Goal: Information Seeking & Learning: Learn about a topic

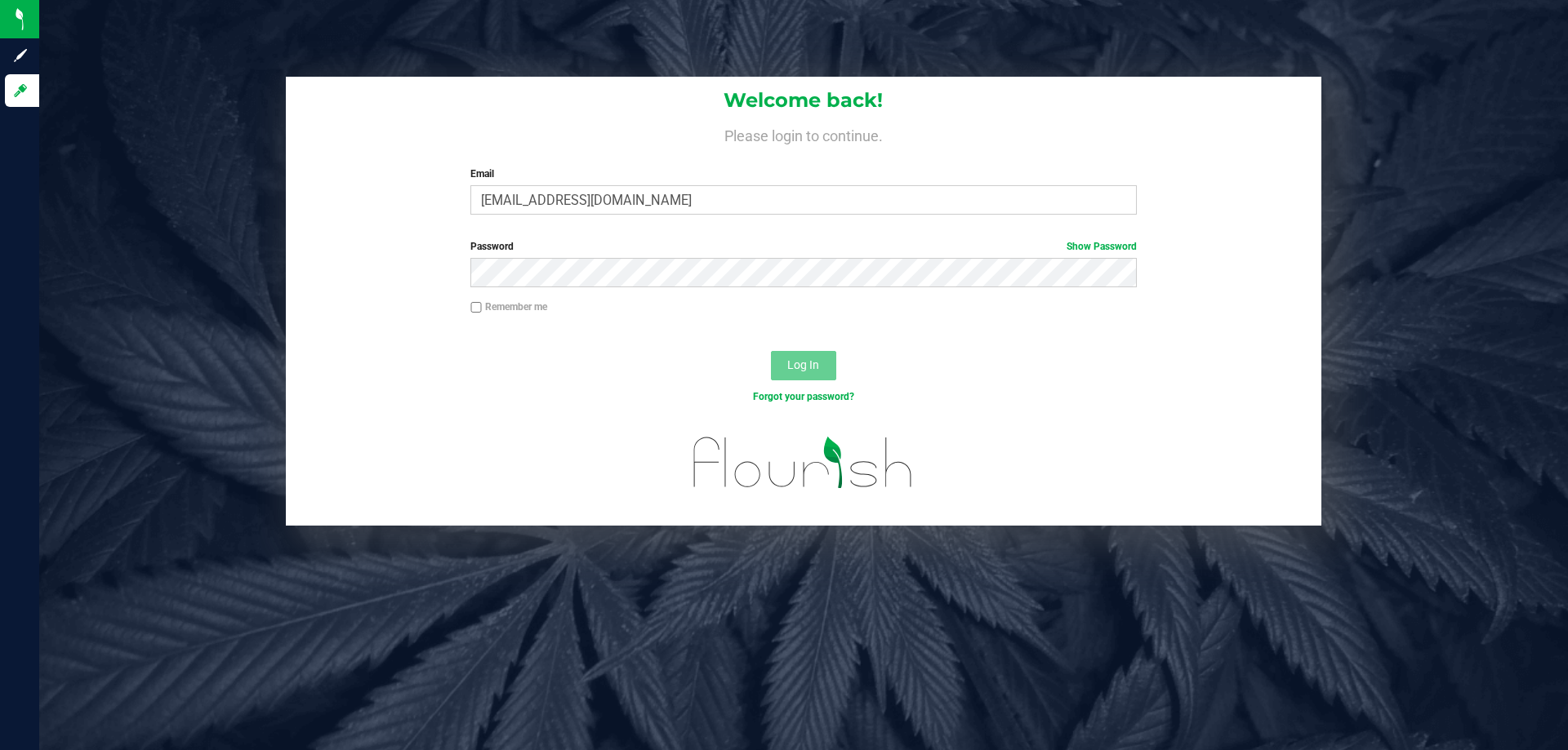
type input "ialbritton@liveparallel.com"
click at [771, 351] on button "Log In" at bounding box center [804, 366] width 65 height 30
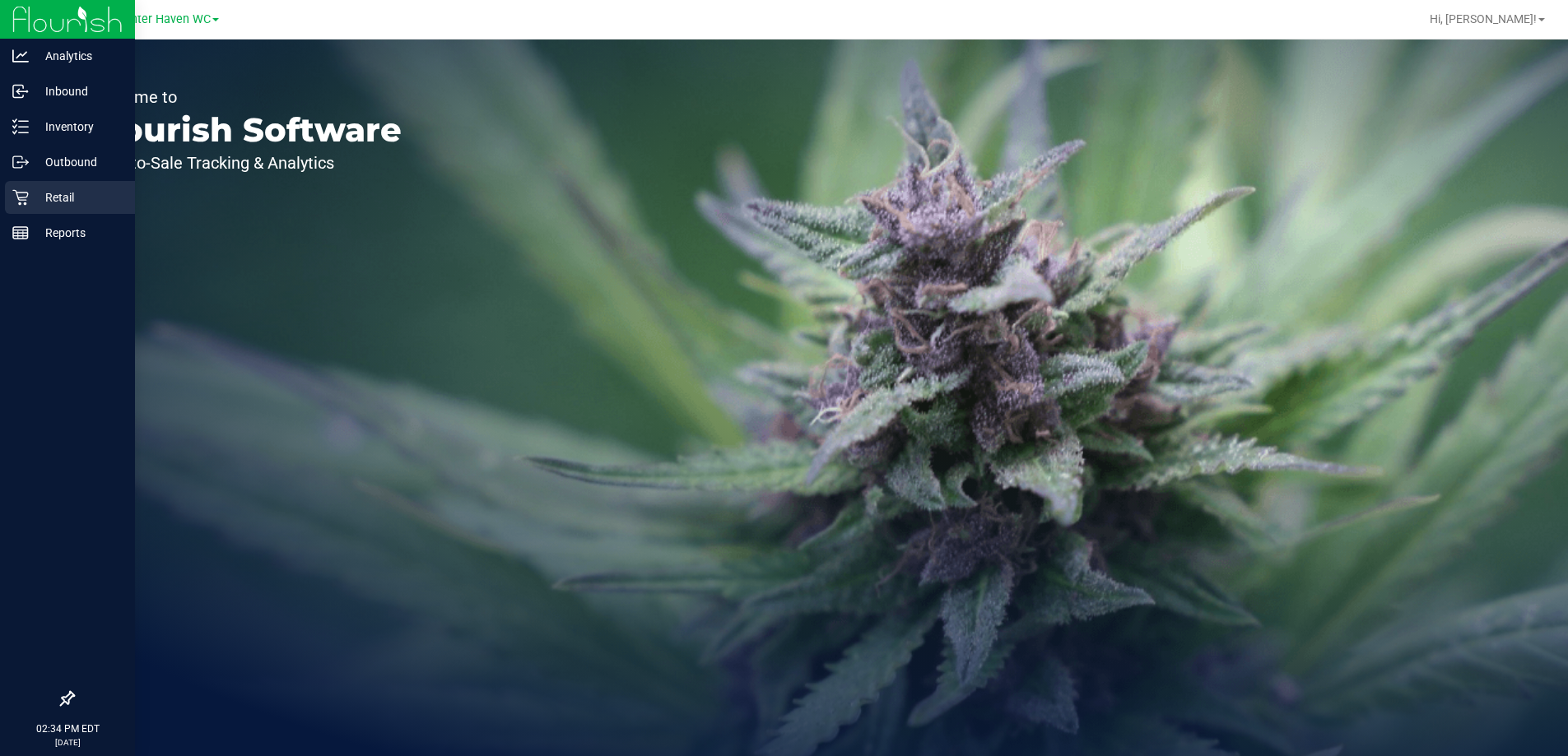
click at [23, 203] on icon at bounding box center [20, 198] width 17 height 17
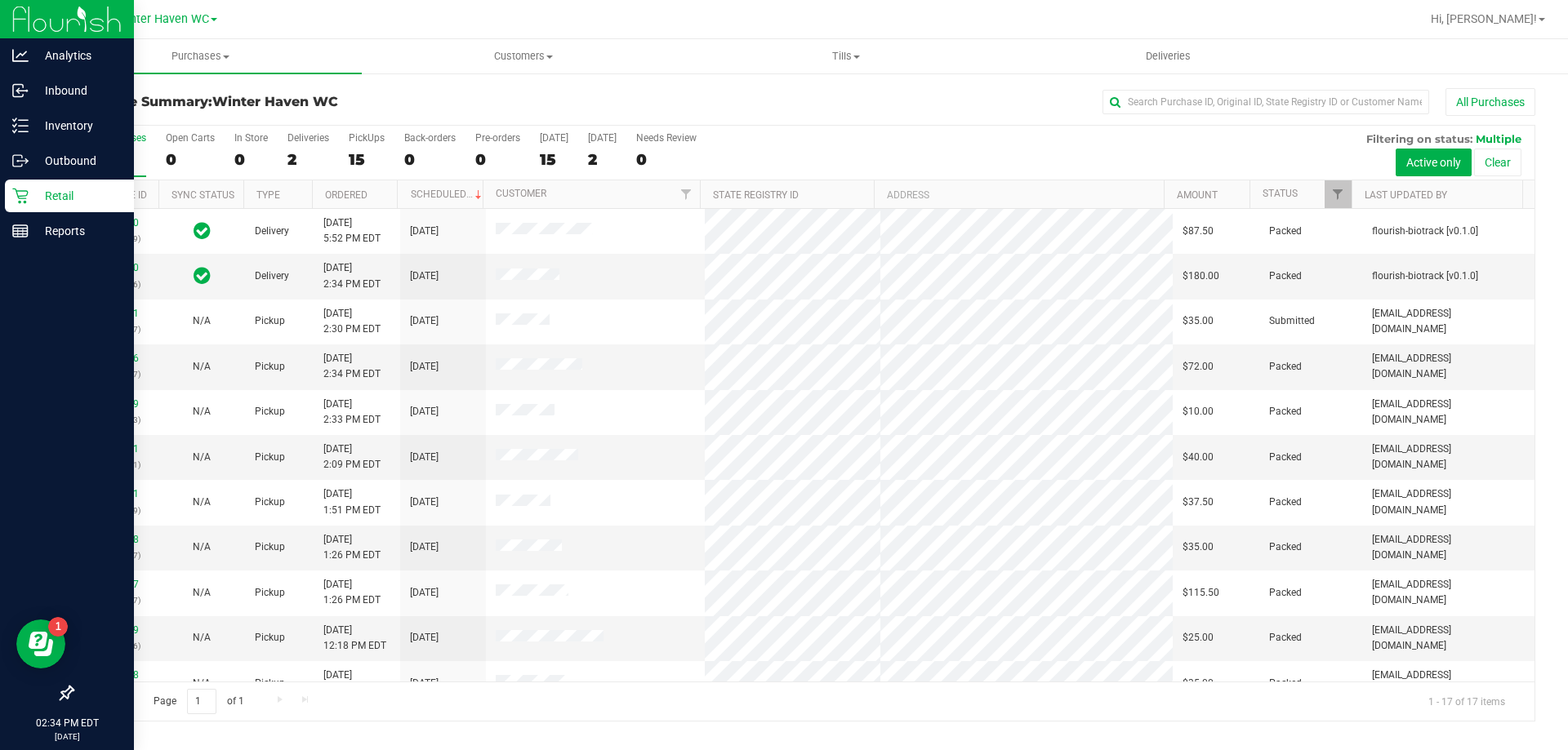
click at [83, 191] on p "Retail" at bounding box center [78, 196] width 98 height 19
click at [43, 124] on p "Inventory" at bounding box center [78, 125] width 98 height 19
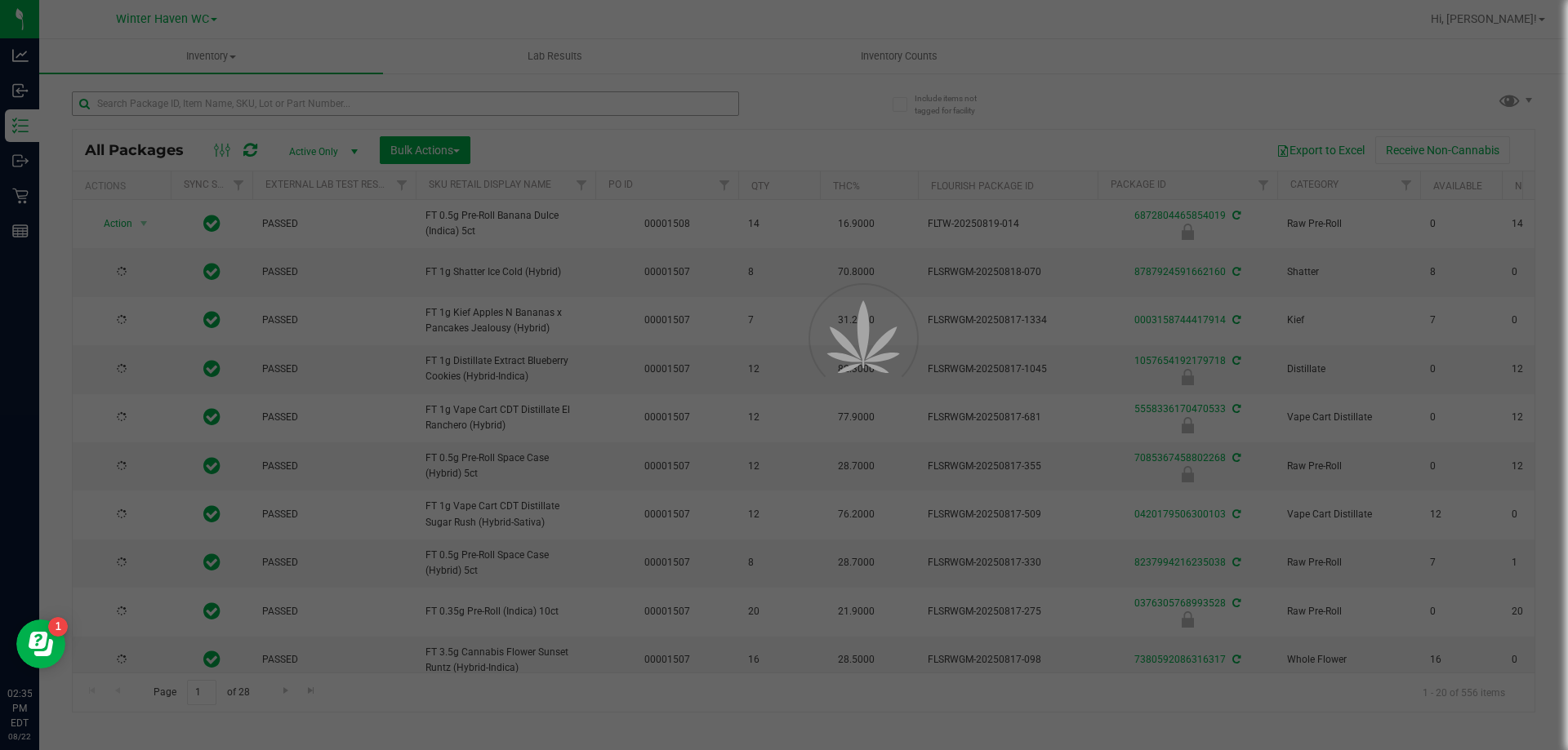
click at [382, 103] on div at bounding box center [784, 375] width 1568 height 750
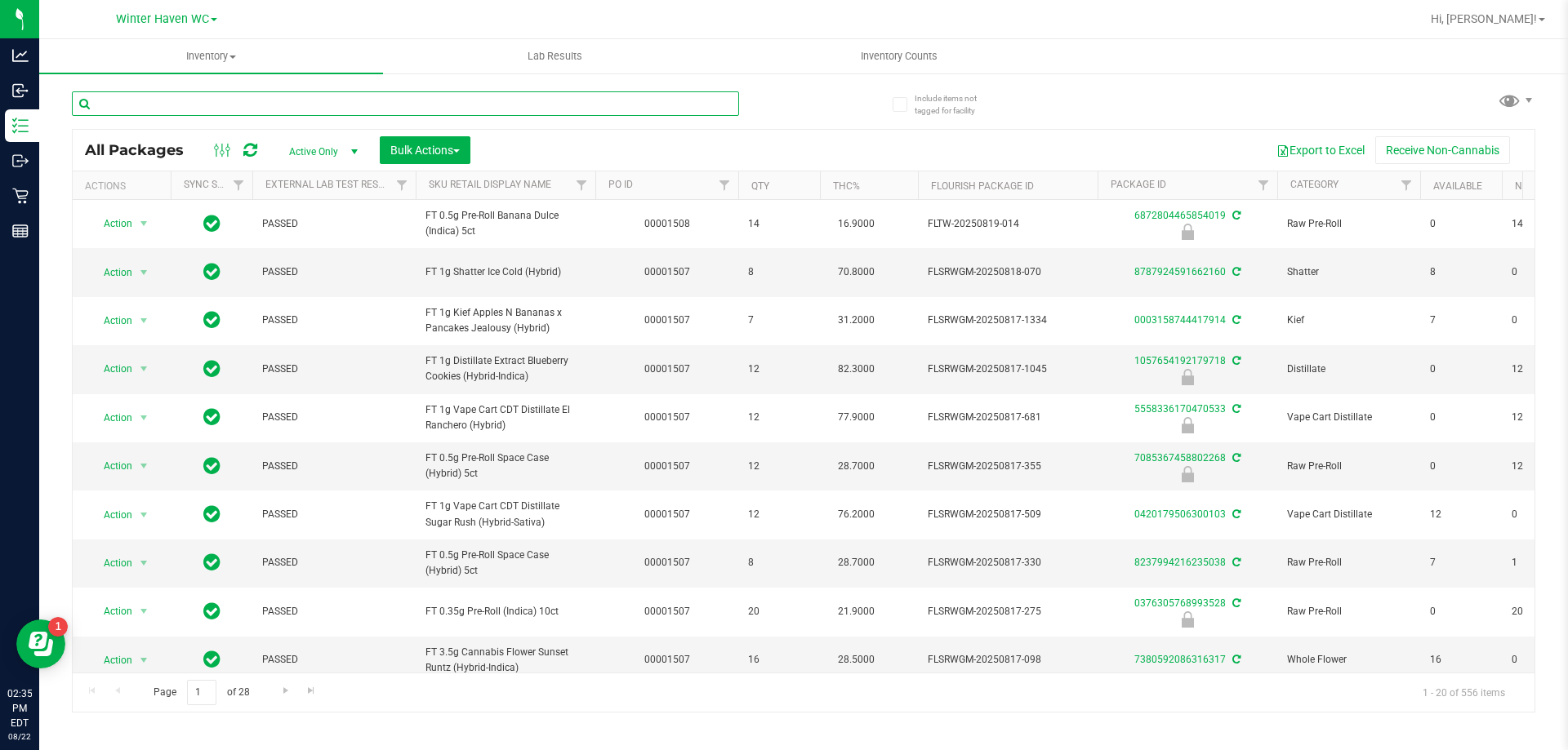
click at [382, 103] on input "text" at bounding box center [405, 104] width 668 height 24
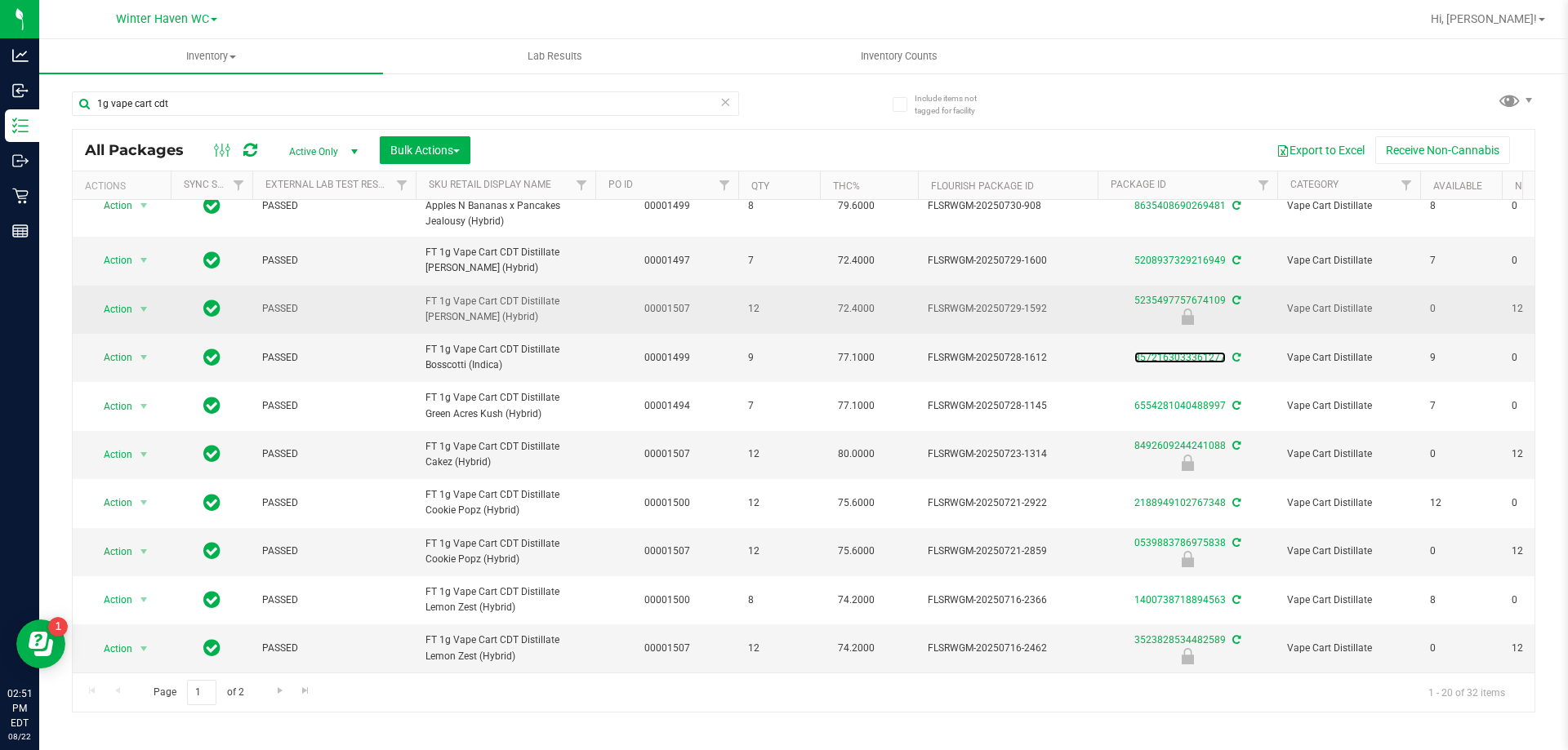
scroll to position [648, 0]
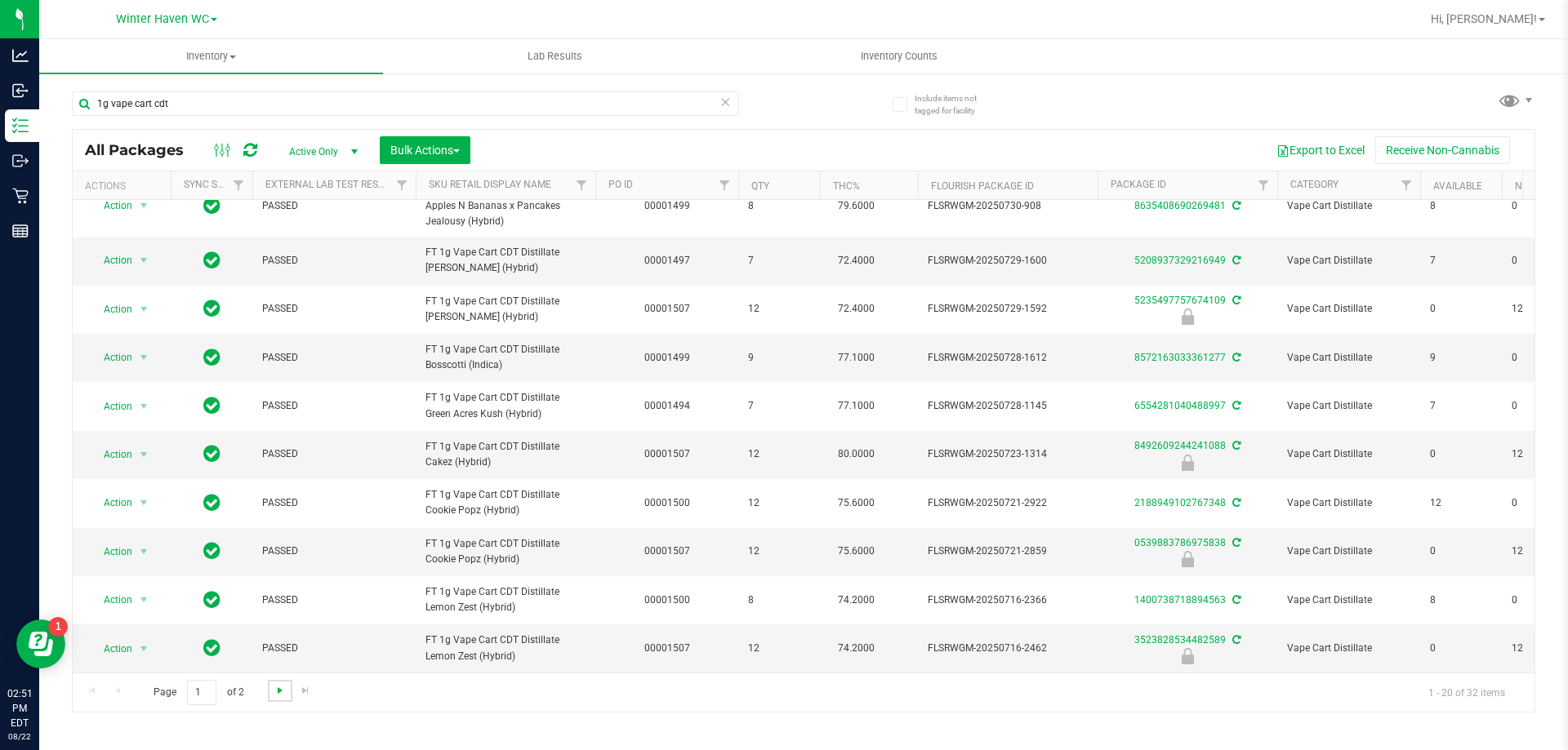
click at [277, 691] on span "Go to the next page" at bounding box center [280, 690] width 13 height 13
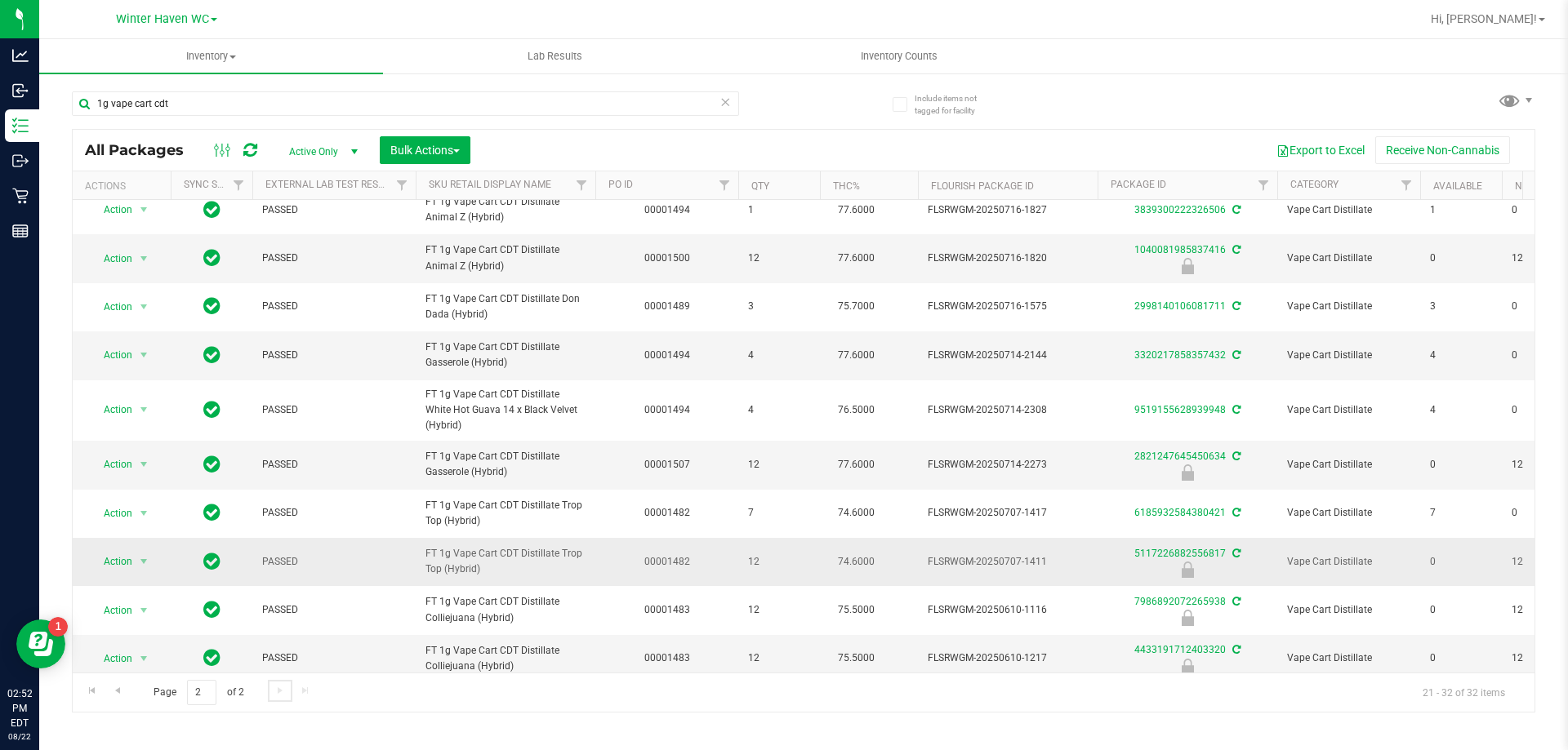
scroll to position [7, 0]
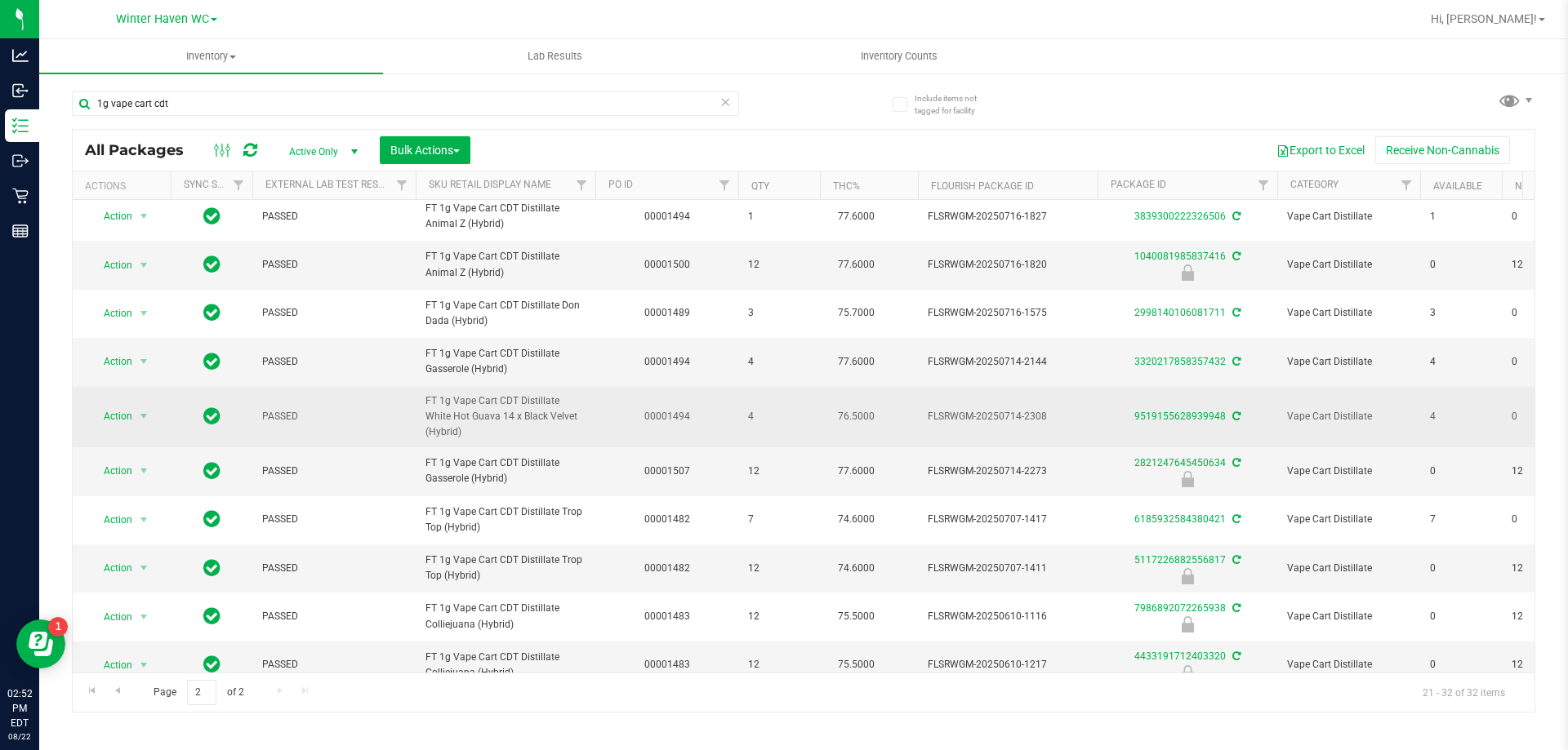
drag, startPoint x: 1180, startPoint y: 460, endPoint x: 1062, endPoint y: 474, distance: 118.8
click at [1062, 448] on td "FLSRWGM-20250714-2308" at bounding box center [1008, 417] width 180 height 61
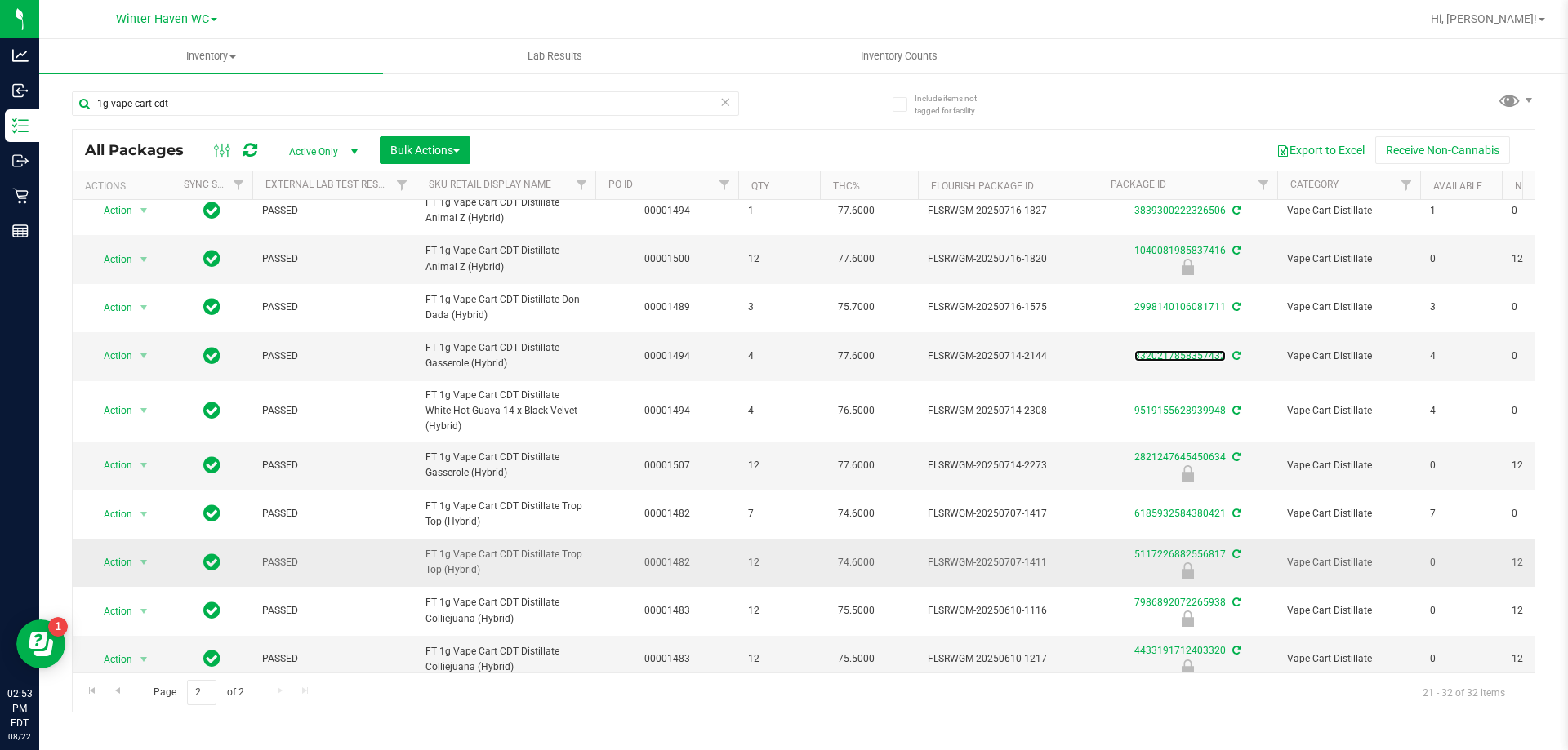
scroll to position [0, 0]
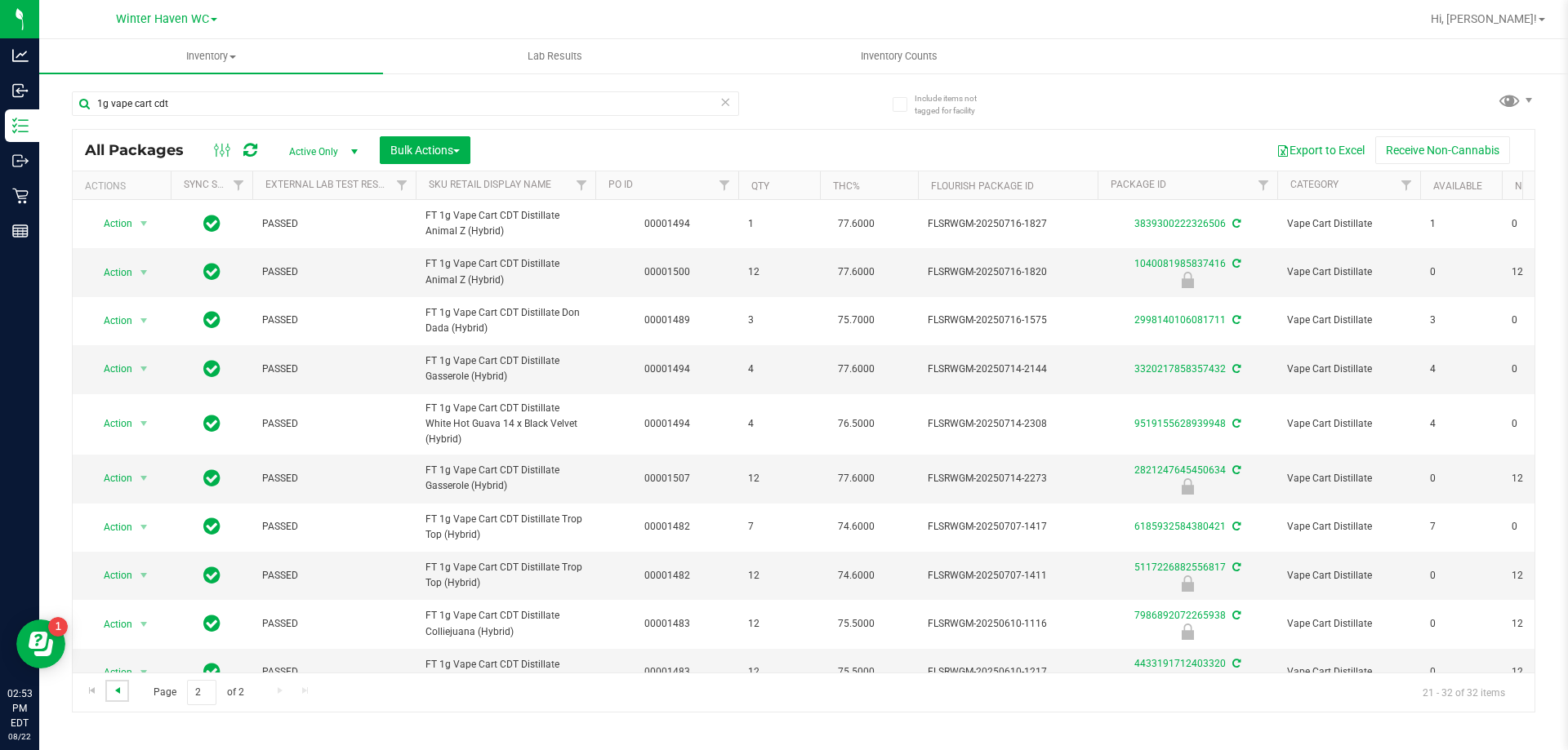
click at [114, 685] on span "Go to the previous page" at bounding box center [117, 690] width 13 height 13
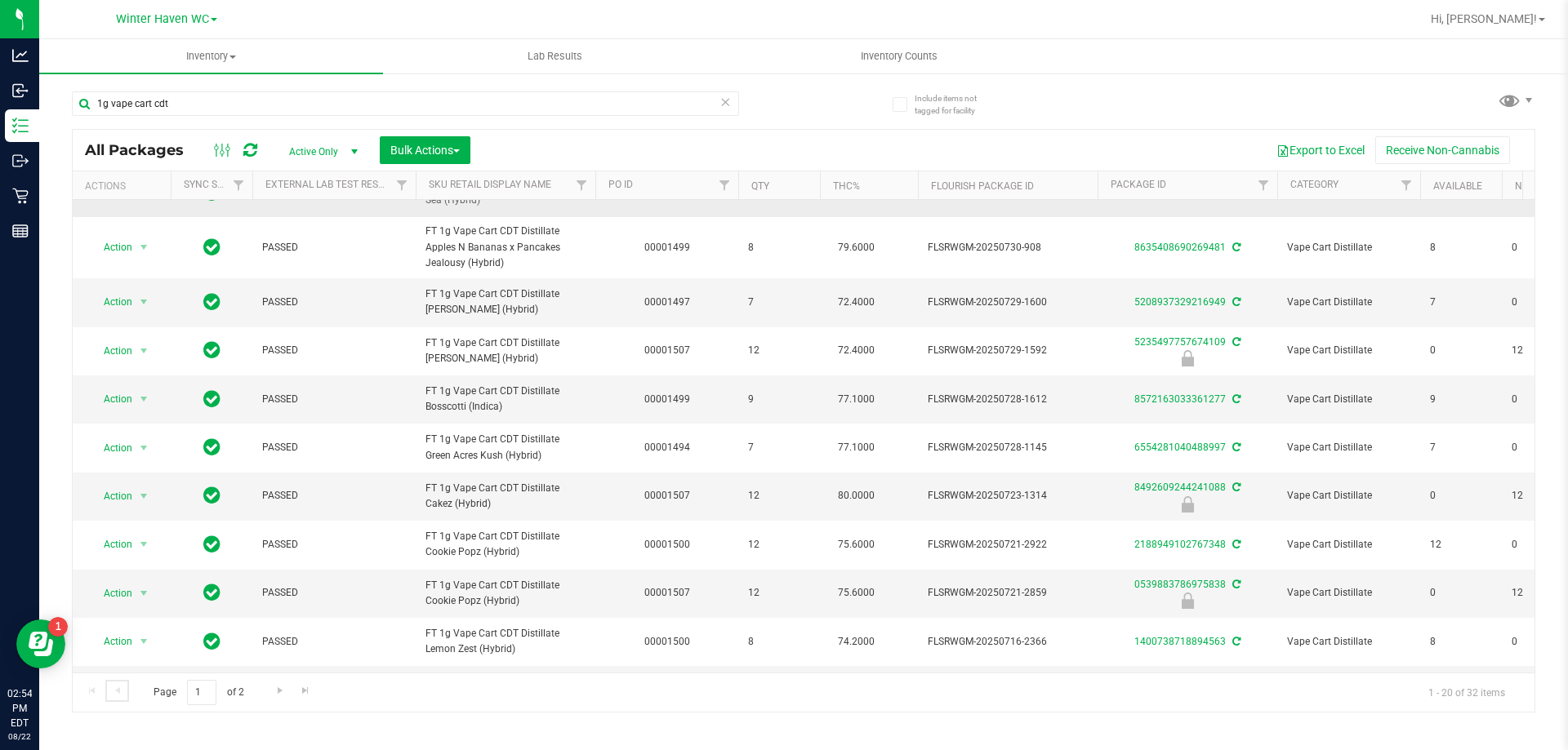
scroll to position [240, 0]
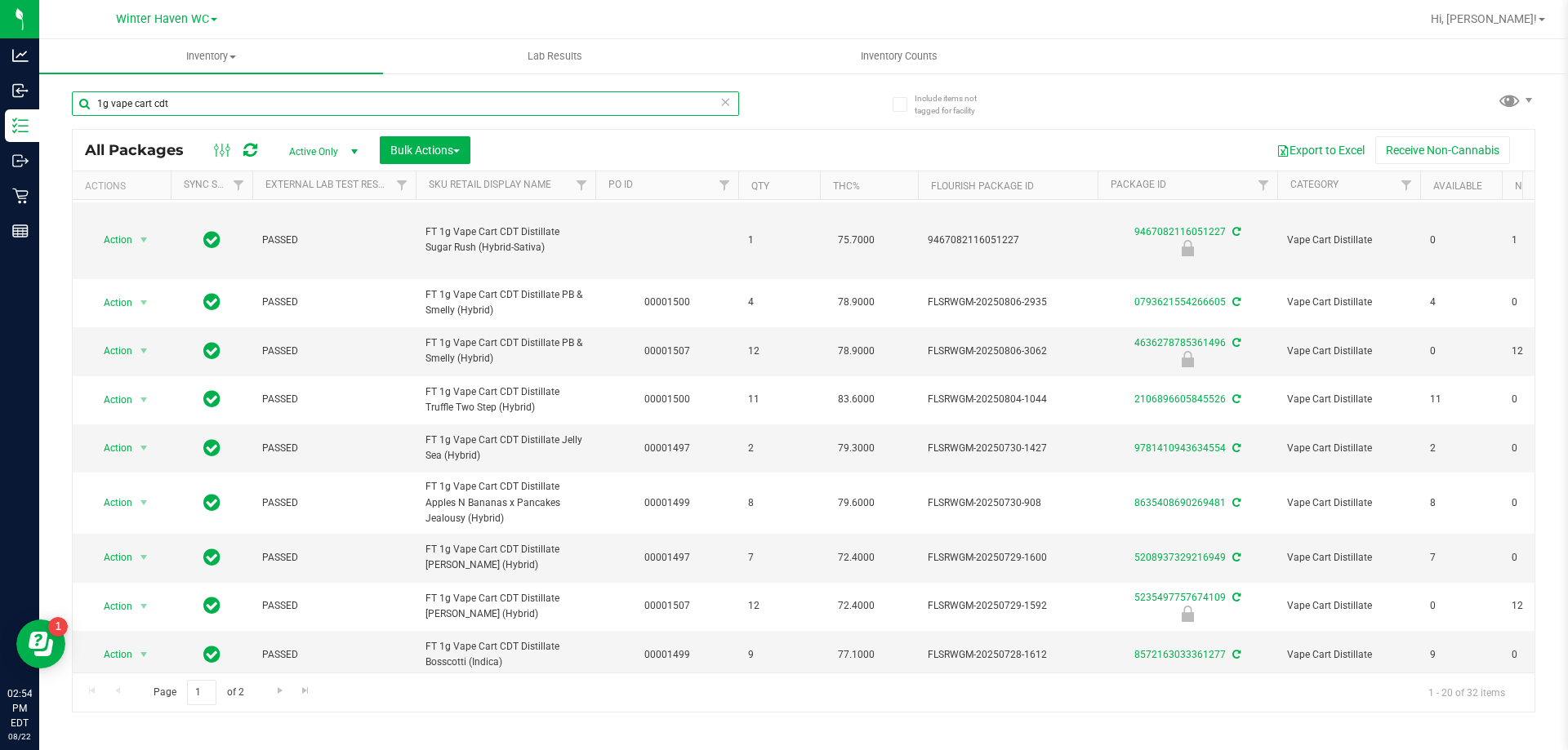
click at [362, 111] on input "1g vape cart cdt" at bounding box center [405, 104] width 668 height 24
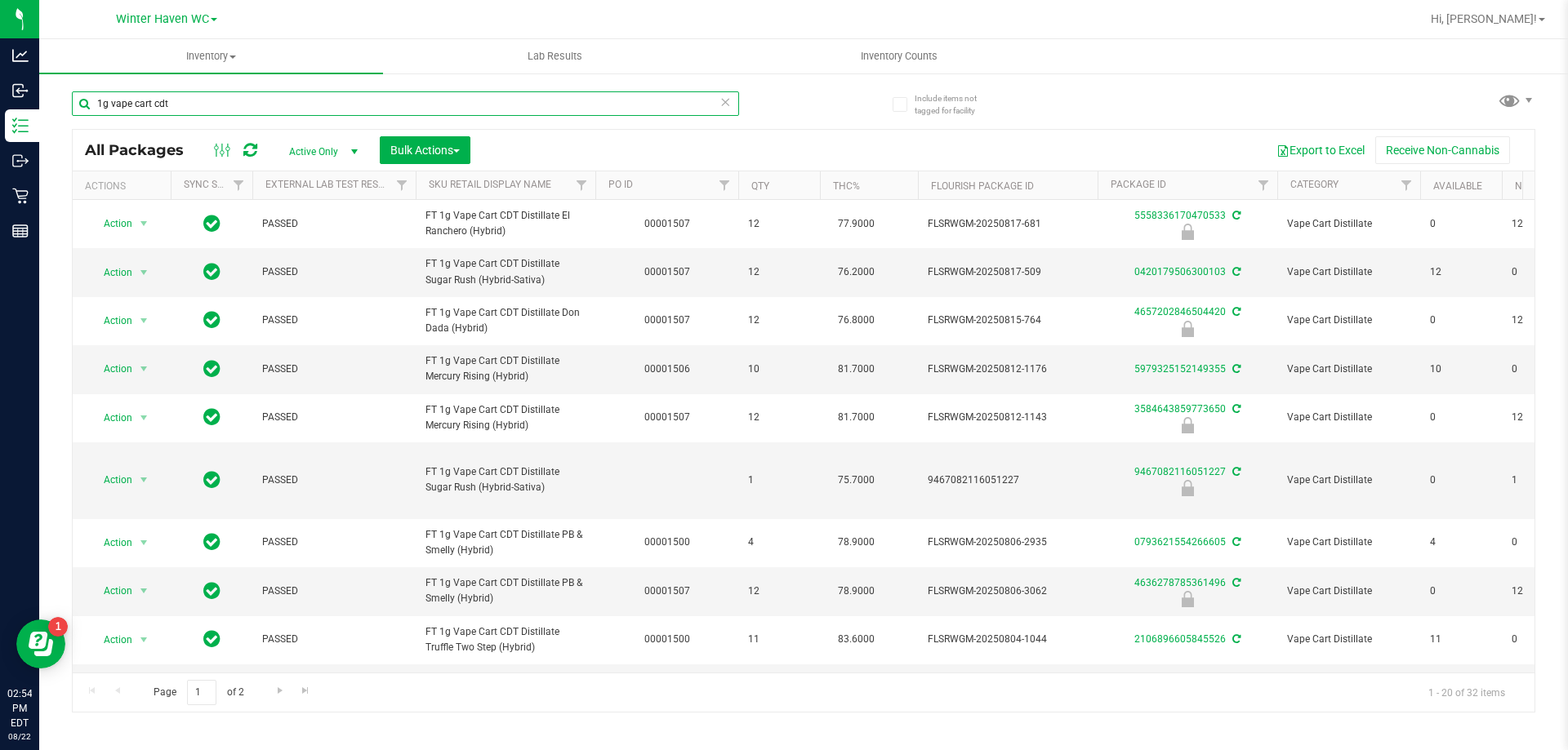
click at [370, 108] on input "1g vape cart cdt" at bounding box center [405, 104] width 668 height 24
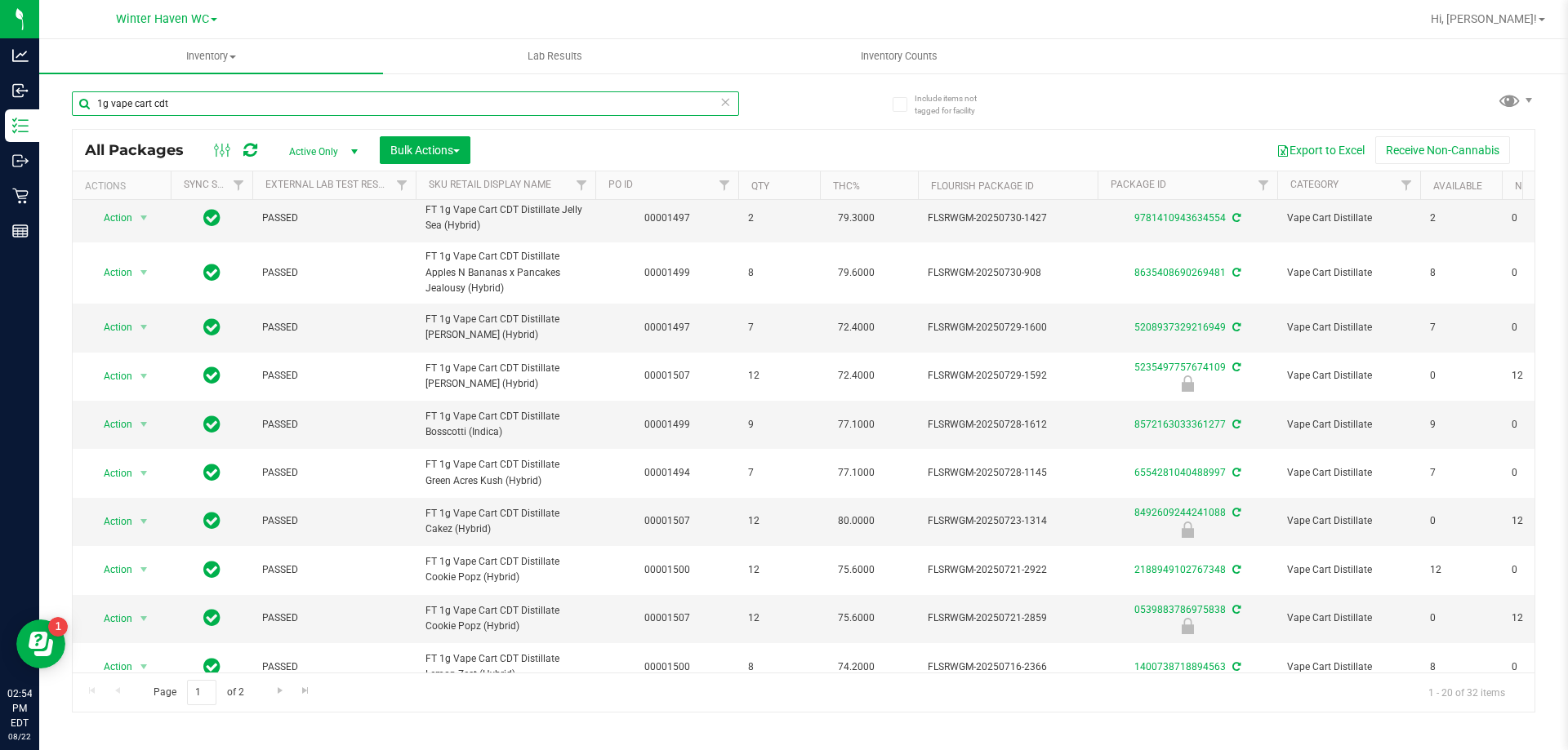
scroll to position [648, 0]
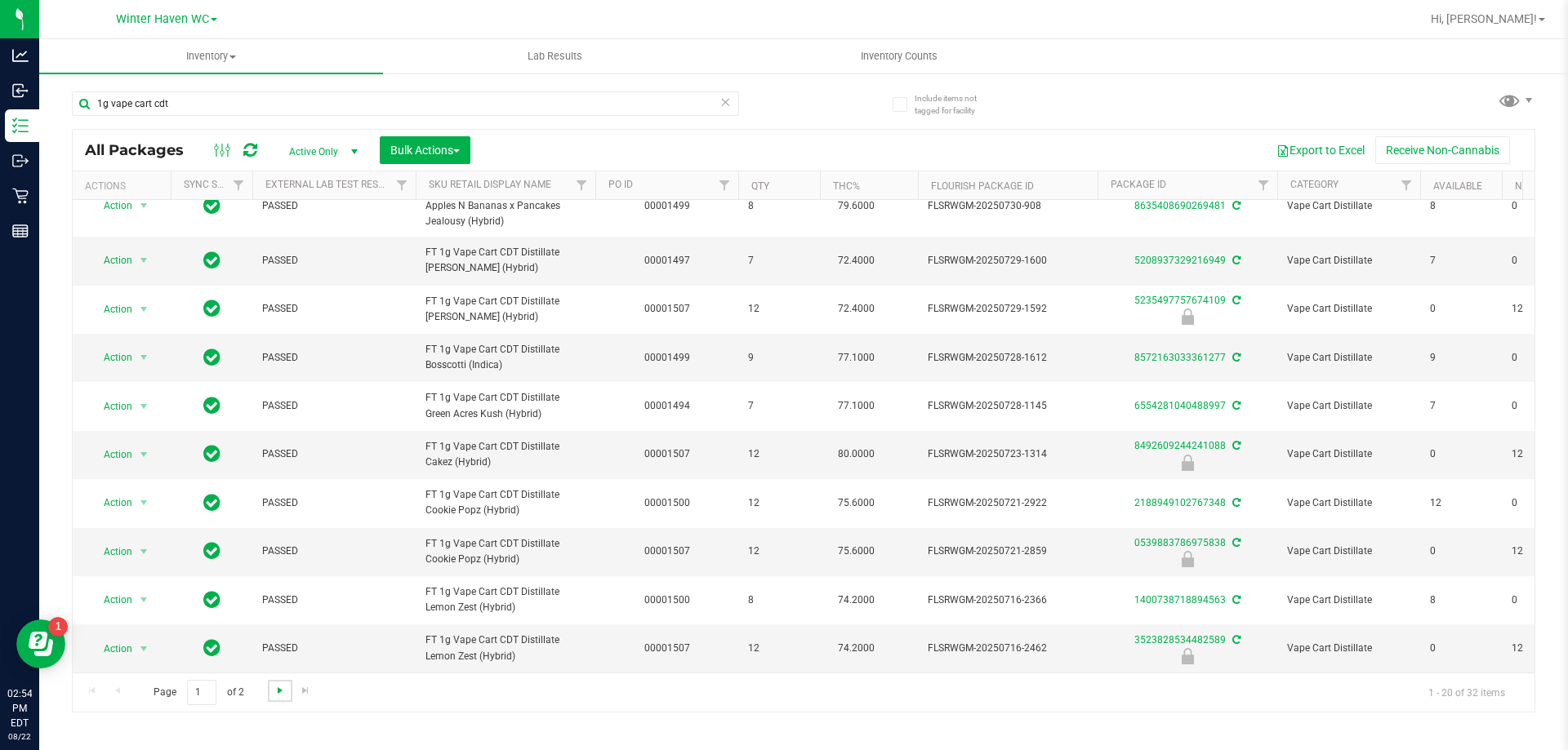
click at [274, 696] on span "Go to the next page" at bounding box center [280, 690] width 13 height 13
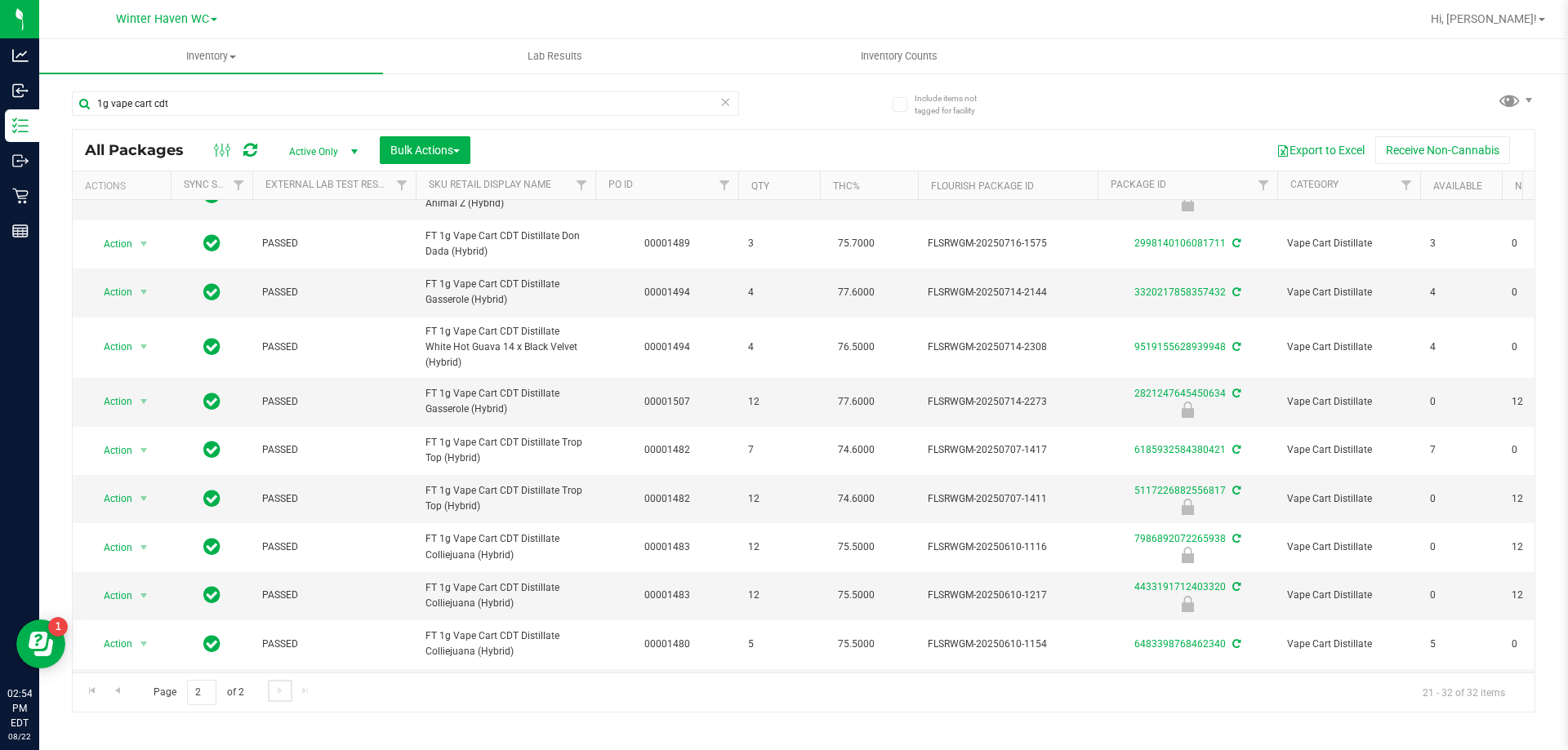
scroll to position [163, 0]
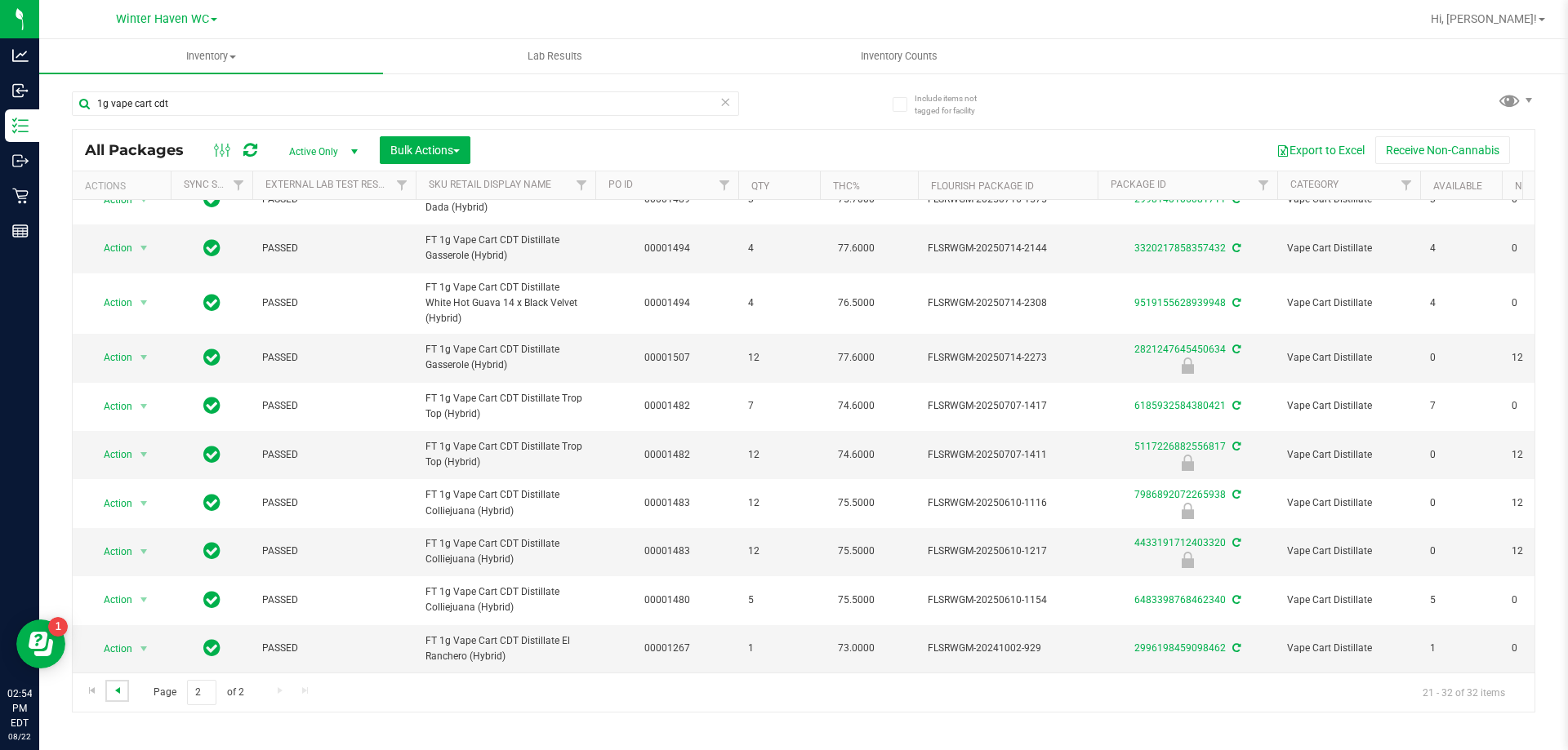
click at [115, 695] on span "Go to the previous page" at bounding box center [117, 690] width 13 height 13
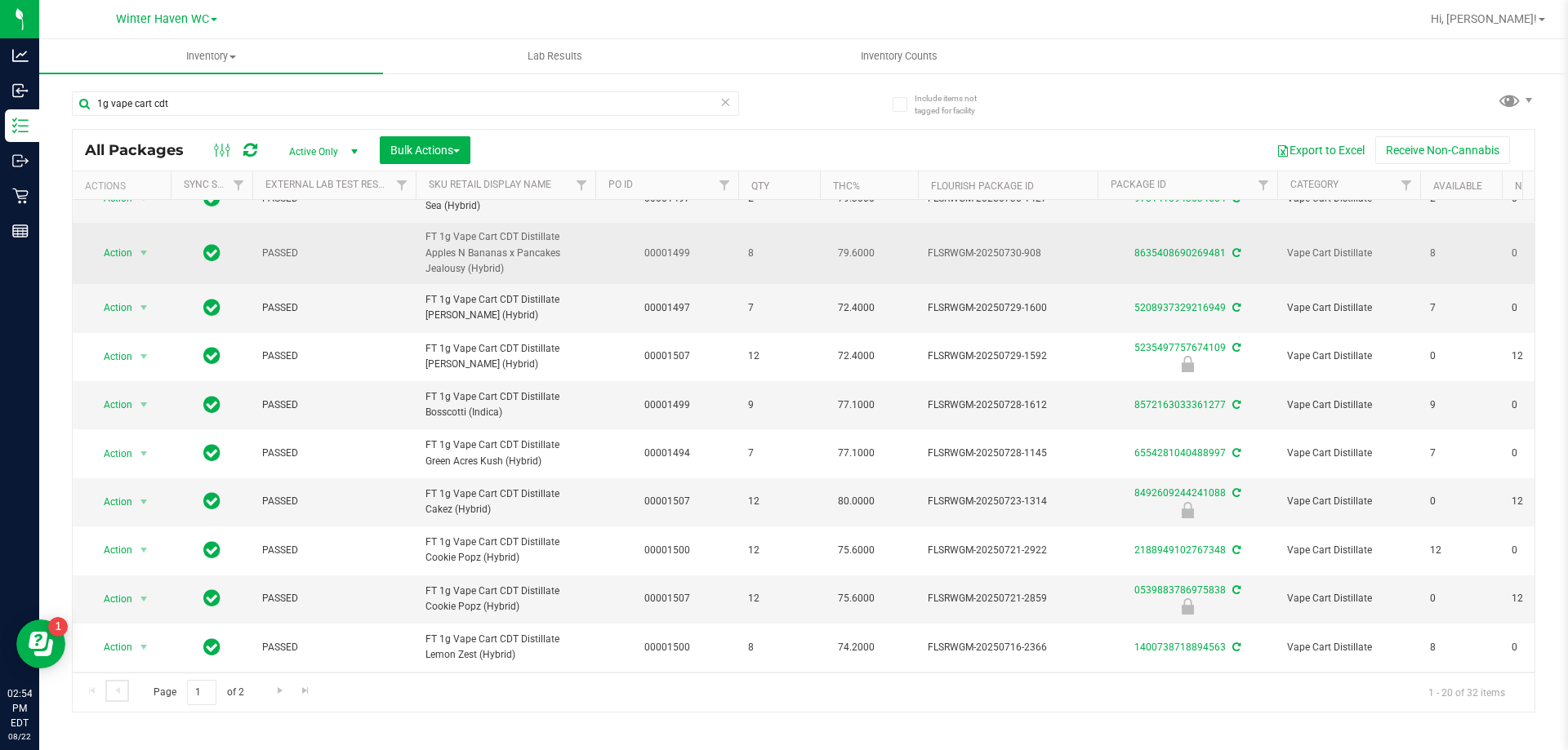
scroll to position [571, 0]
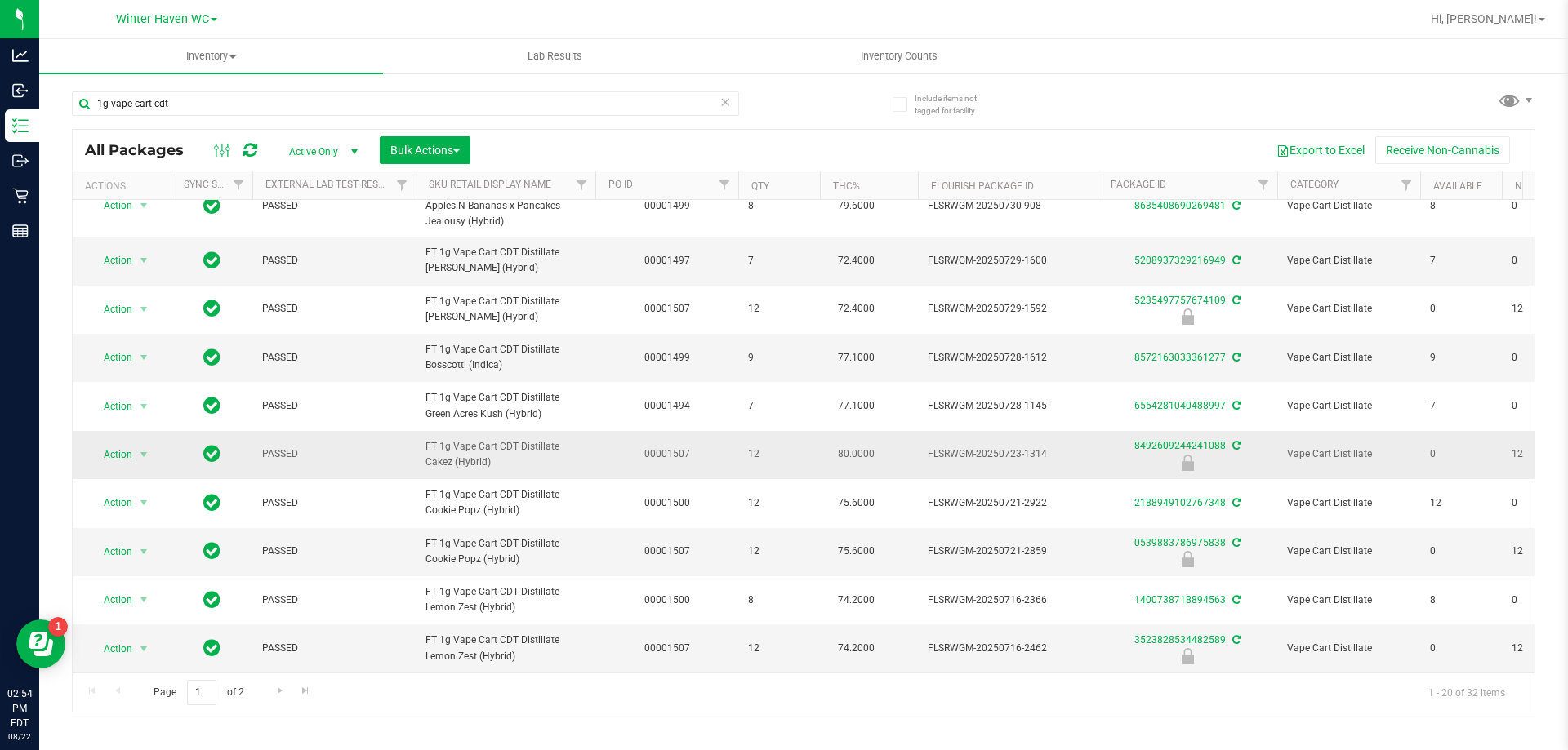
drag, startPoint x: 491, startPoint y: 501, endPoint x: 421, endPoint y: 479, distance: 73.4
click at [421, 479] on td "FT 1g Vape Cart CDT Distillate Cakez (Hybrid)" at bounding box center [506, 455] width 180 height 48
copy span "FT 1g Vape Cart CDT Distillate Cakez (Hybrid)"
click at [364, 111] on input "1g vape cart cdt" at bounding box center [405, 104] width 668 height 24
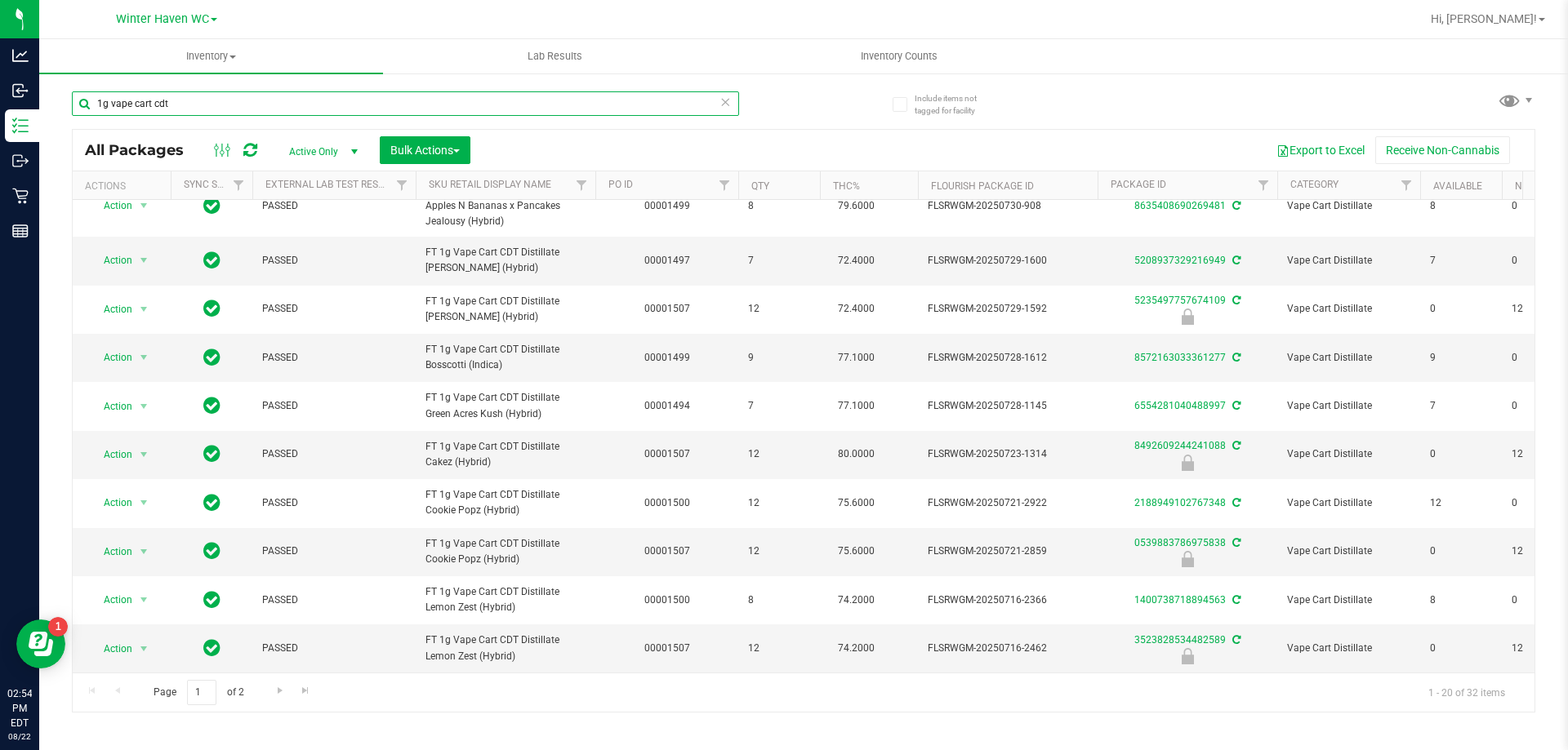
click at [364, 111] on input "1g vape cart cdt" at bounding box center [405, 104] width 668 height 24
paste input "FT 1g Vape Cart CDT Distillate Cakez (Hybrid)"
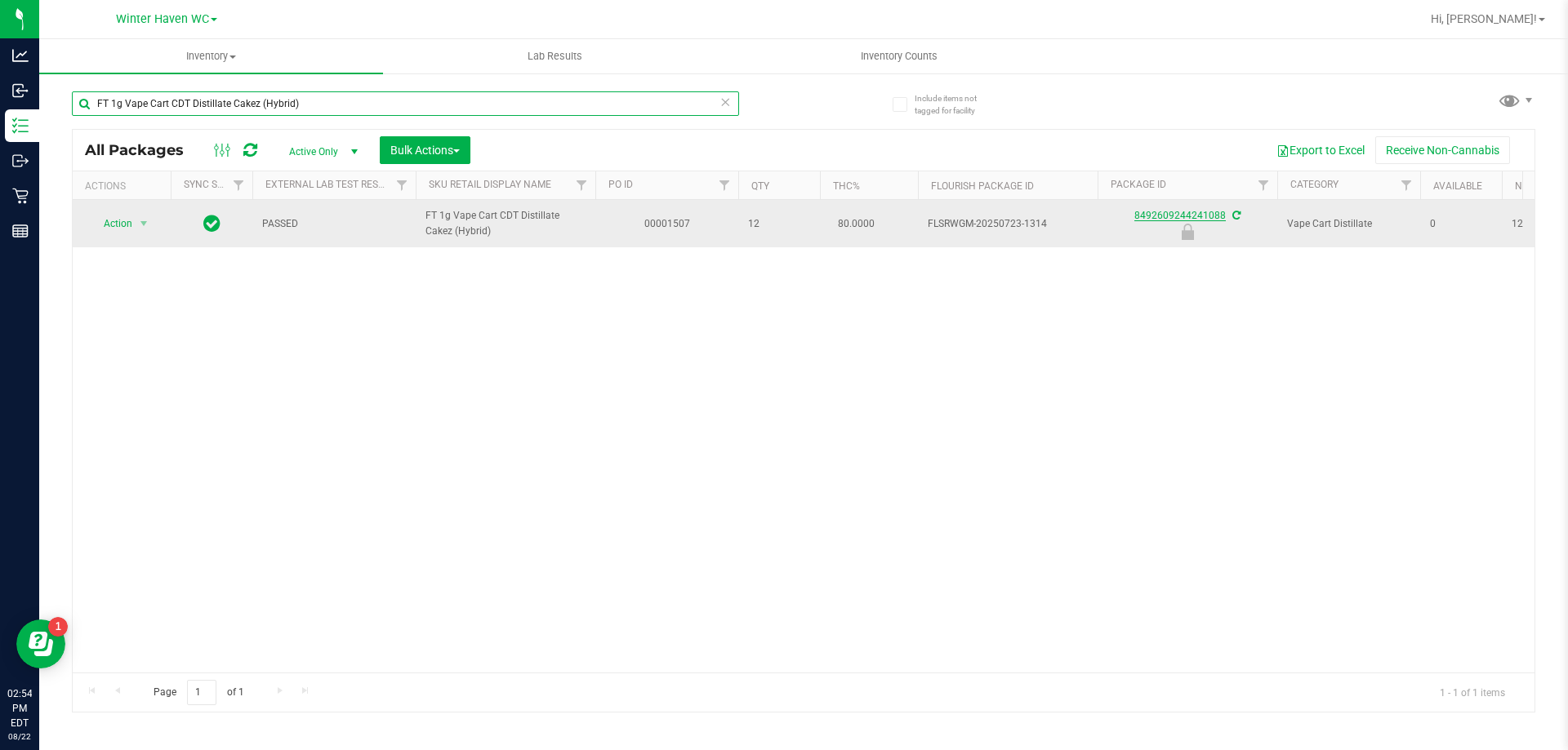
type input "FT 1g Vape Cart CDT Distillate Cakez (Hybrid)"
click at [1164, 217] on link "8492609244241088" at bounding box center [1180, 215] width 92 height 11
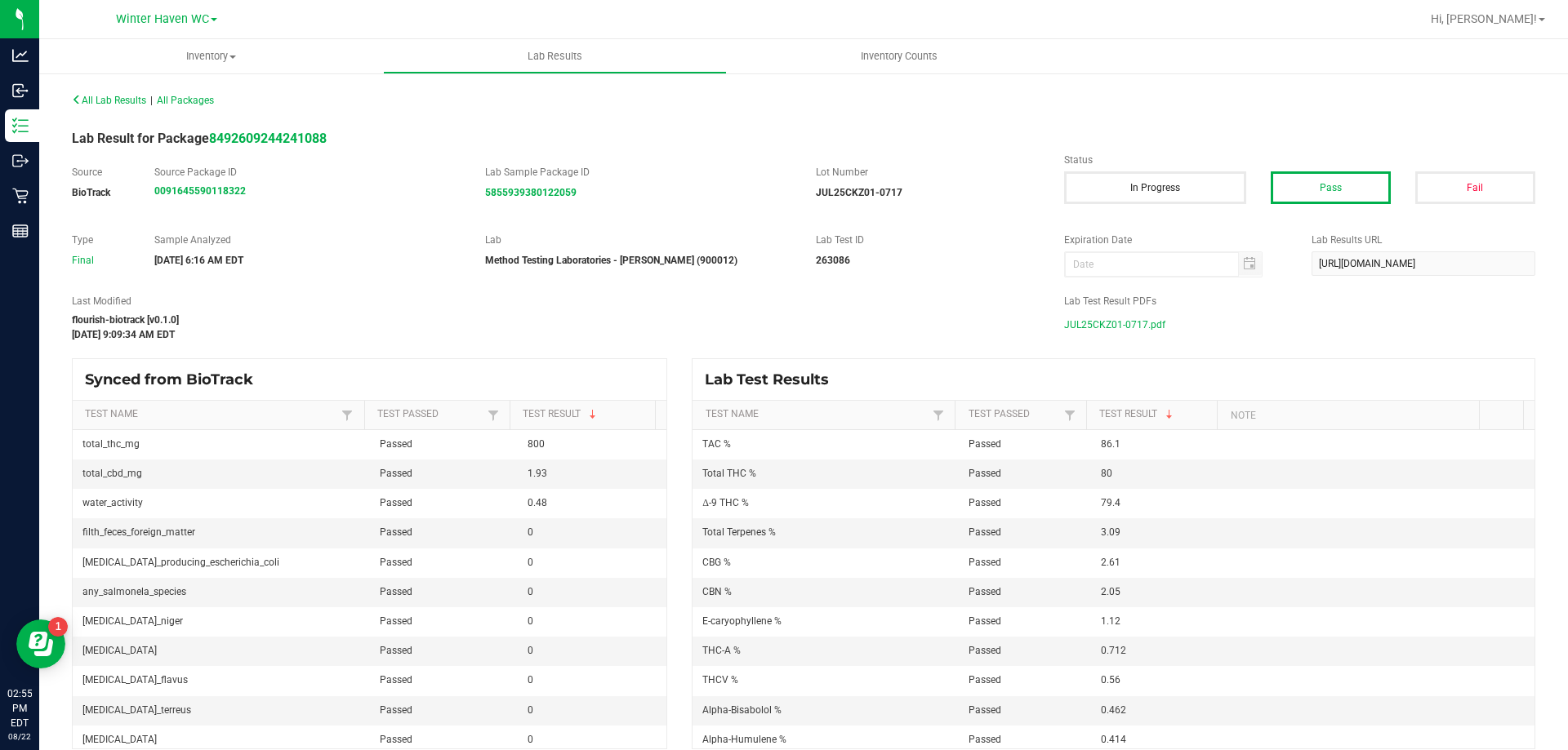
click at [1094, 324] on span "JUL25CKZ01-0717.pdf" at bounding box center [1115, 325] width 101 height 24
click at [1097, 327] on span "JUL25MER01-0806.pdf" at bounding box center [1115, 325] width 102 height 24
click at [1079, 322] on span "JUL25ABP01-0724.pdf" at bounding box center [1115, 325] width 101 height 24
click at [1107, 327] on span "JUL25PBS01-0731.pdf" at bounding box center [1114, 325] width 100 height 24
click at [1087, 330] on span "JUL25T1201-0728.pdf" at bounding box center [1114, 325] width 99 height 24
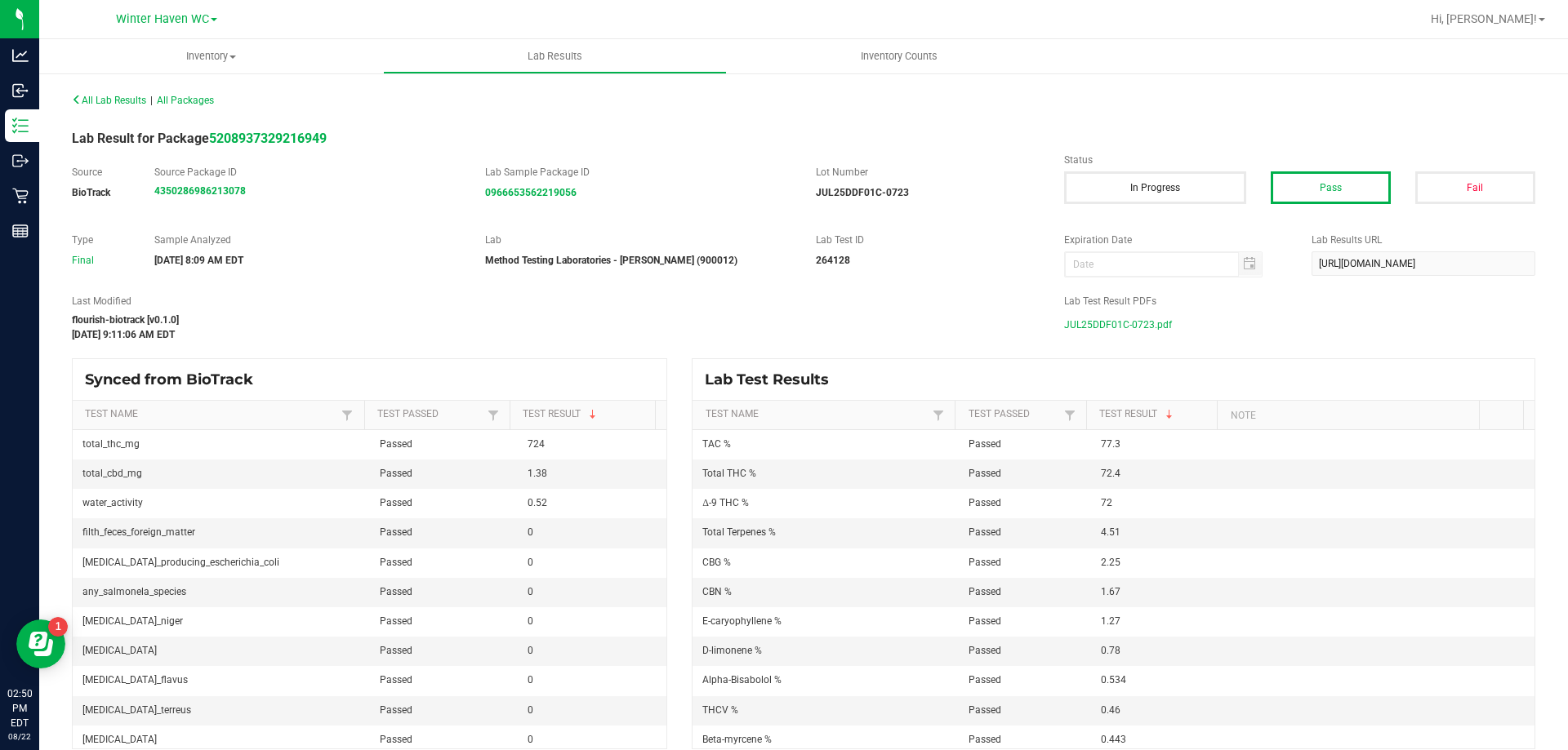
click at [1107, 321] on span "JUL25DDF01C-0723.pdf" at bounding box center [1118, 325] width 108 height 24
click at [1088, 329] on span "JUL25JGN01-0724.pdf" at bounding box center [1115, 325] width 102 height 24
click at [1110, 329] on span "JUL25BCT01-0721.pdf" at bounding box center [1114, 325] width 100 height 24
click at [1089, 318] on span "JUL25WBV01C-0707.pdf" at bounding box center [1119, 325] width 111 height 24
click at [1078, 323] on span "JUL25GSS01-0707.pdf" at bounding box center [1114, 325] width 100 height 24
